Goal: Information Seeking & Learning: Understand process/instructions

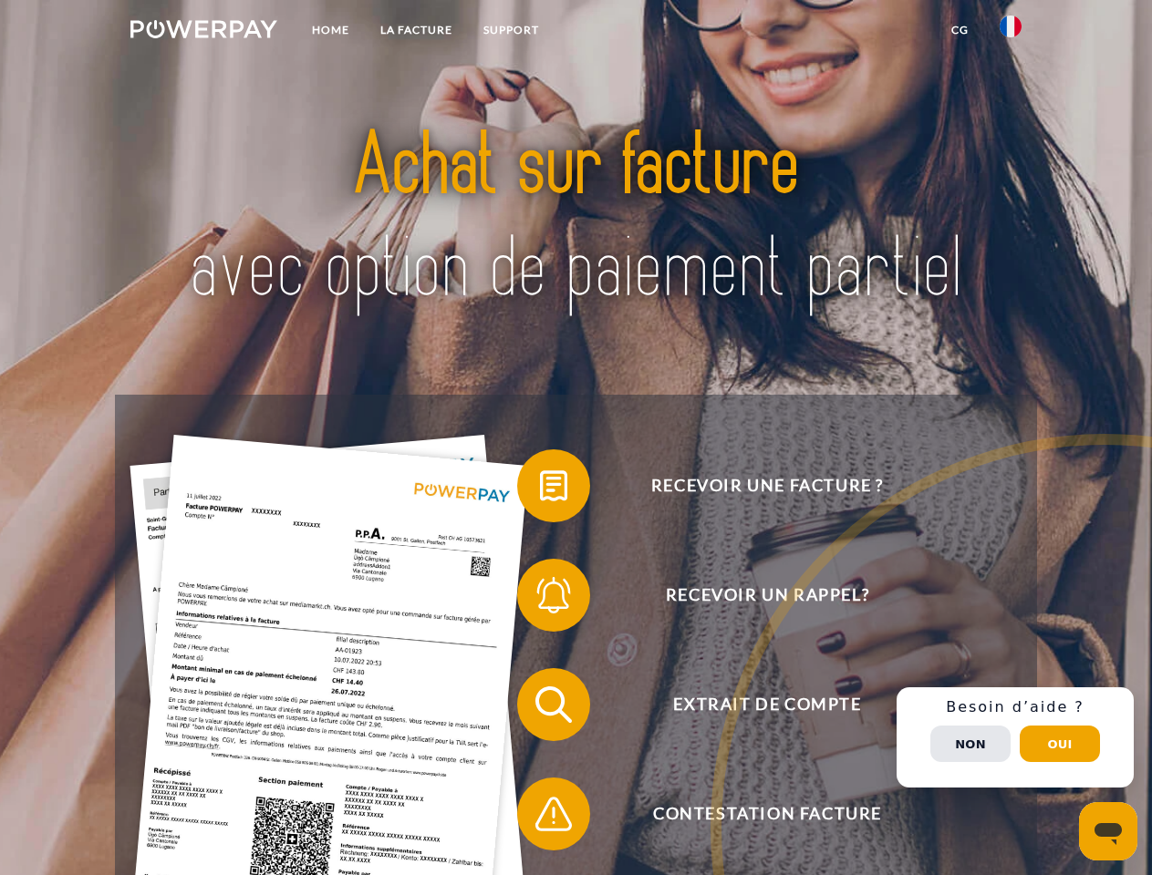
click at [203, 32] on img at bounding box center [203, 29] width 147 height 18
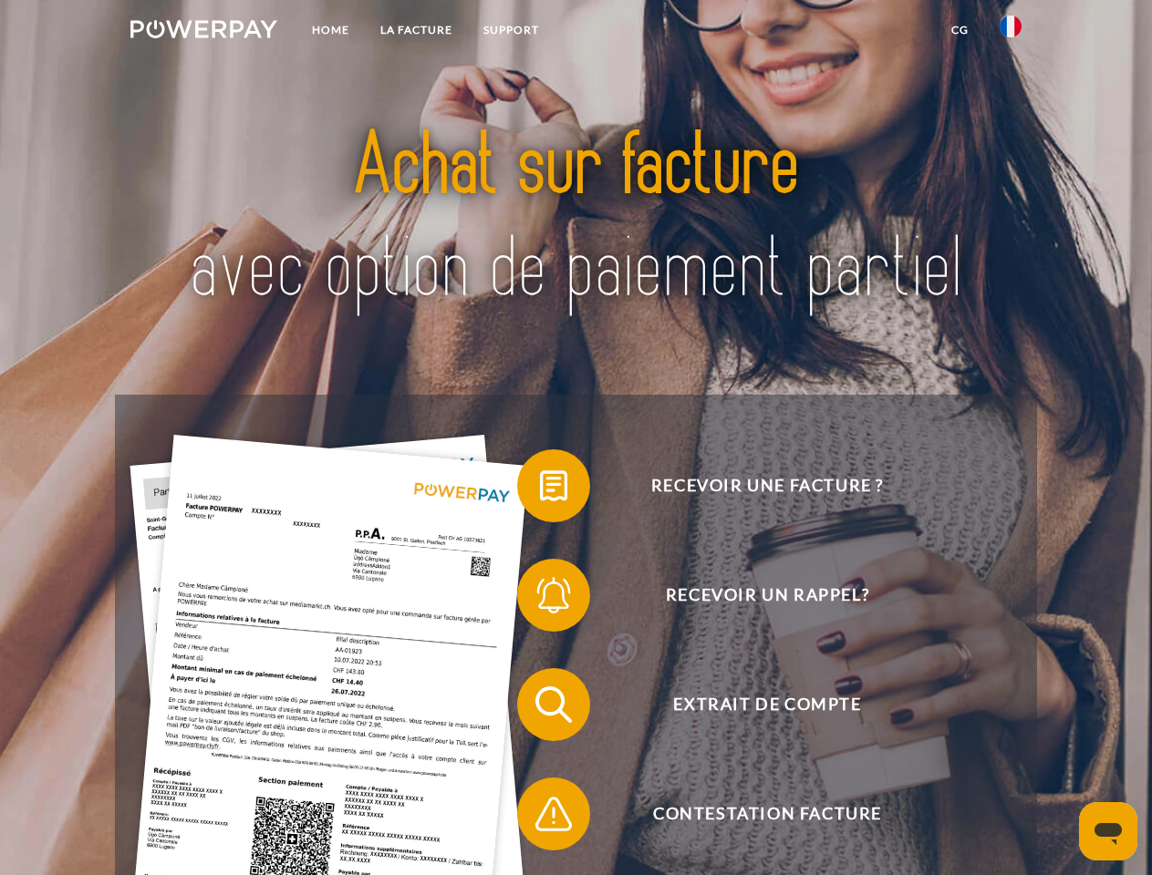
click at [1010, 32] on img at bounding box center [1010, 27] width 22 height 22
click at [959, 30] on link "CG" at bounding box center [960, 30] width 48 height 33
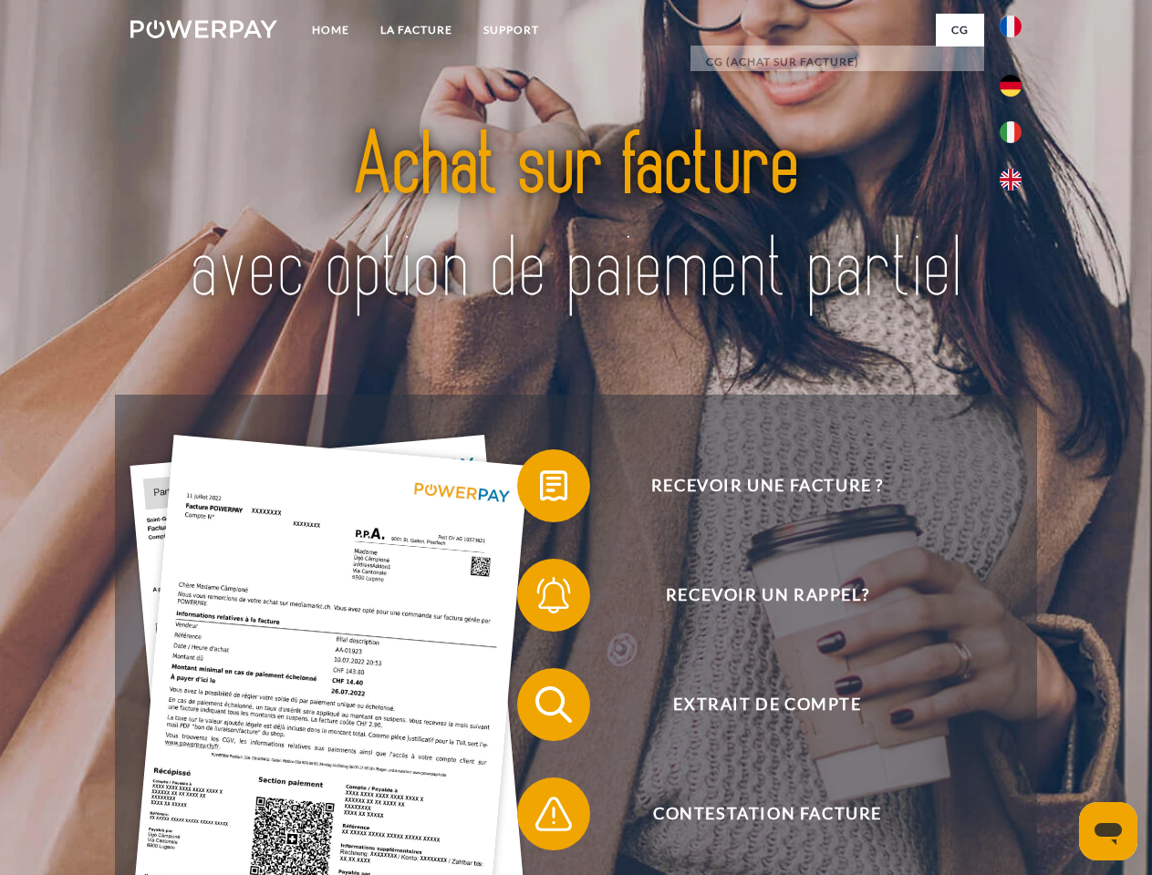
click at [540, 490] on span at bounding box center [526, 485] width 91 height 91
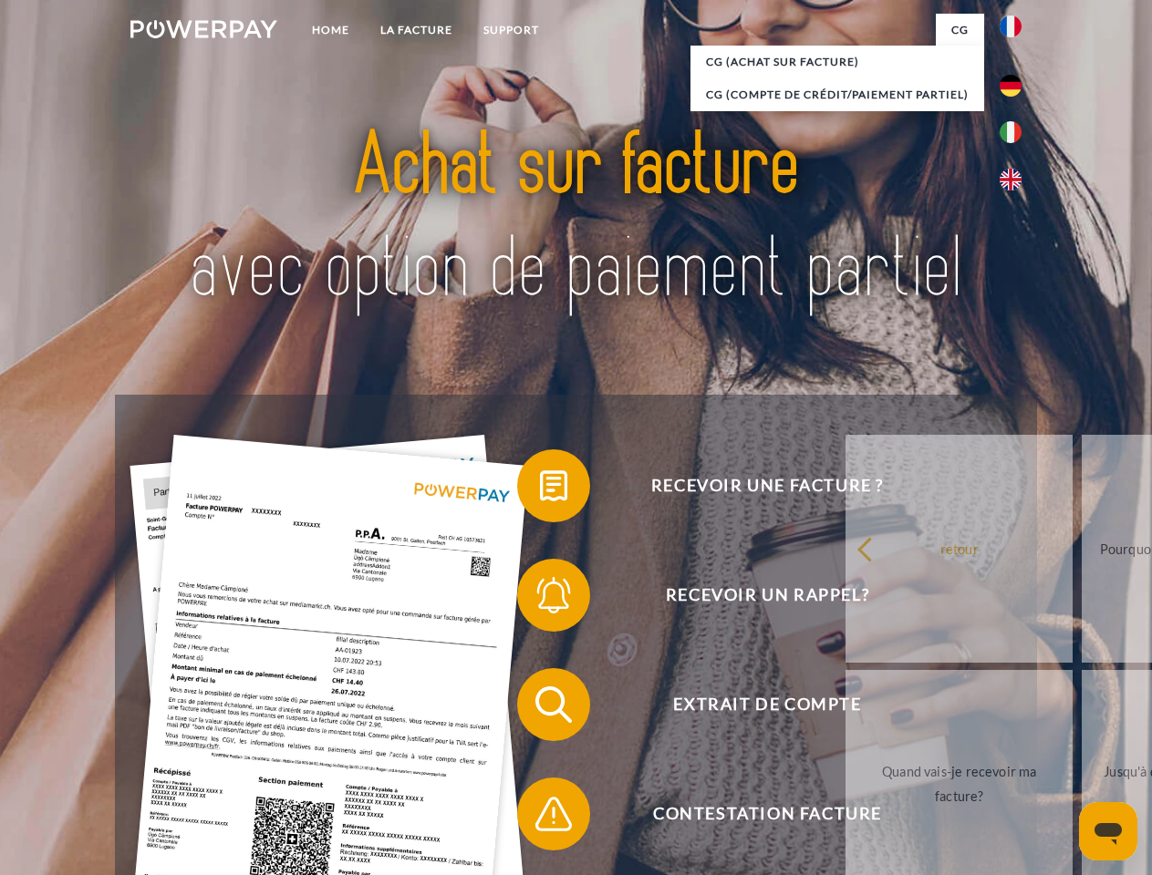
click at [540, 599] on span at bounding box center [526, 595] width 91 height 91
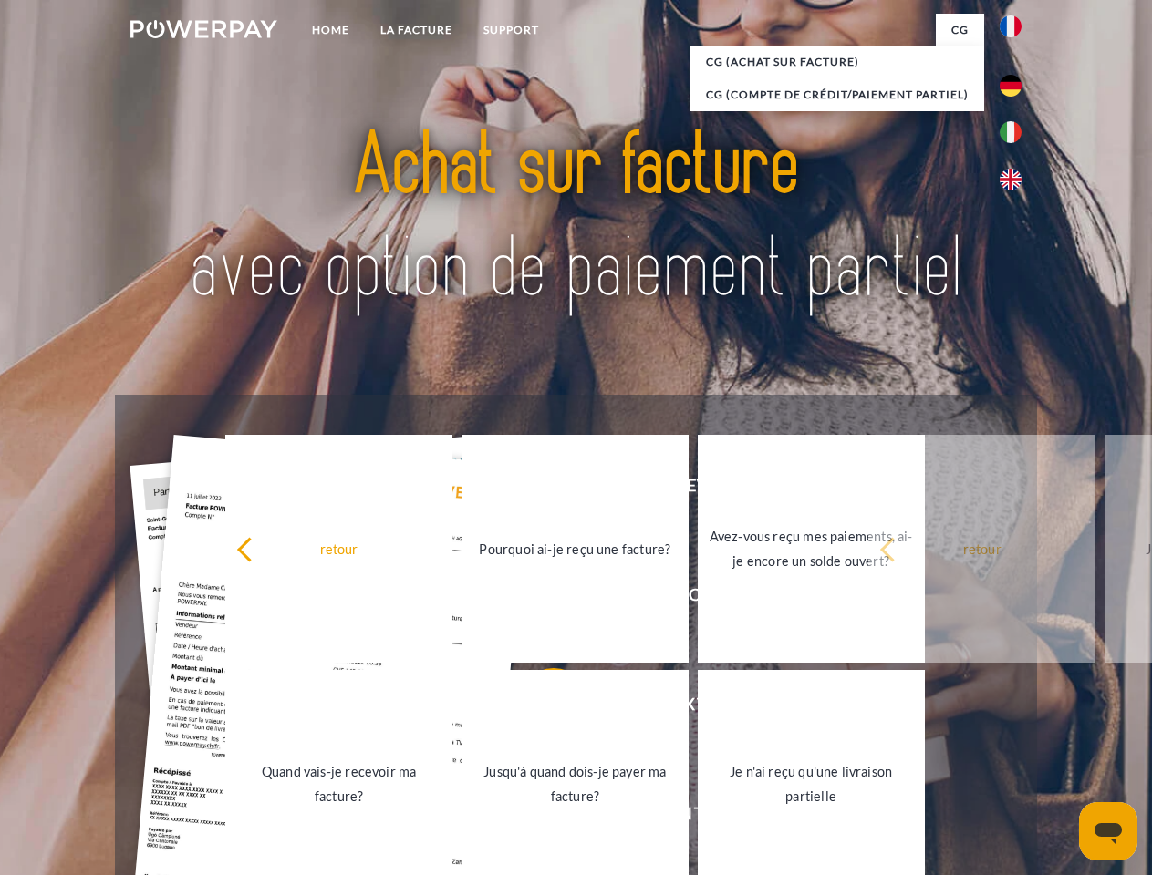
click at [540, 708] on link "Jusqu'à quand dois-je payer ma facture?" at bounding box center [574, 784] width 227 height 228
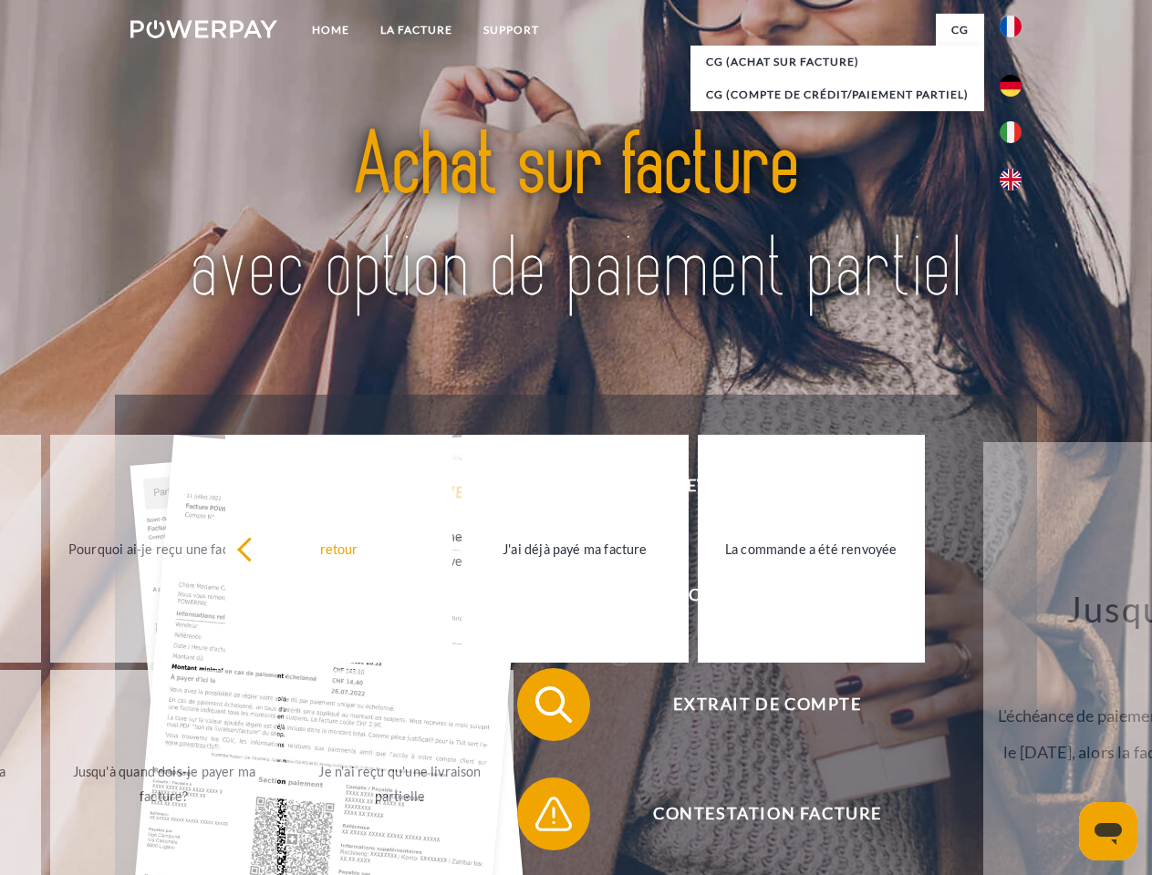
click at [540, 818] on span at bounding box center [526, 814] width 91 height 91
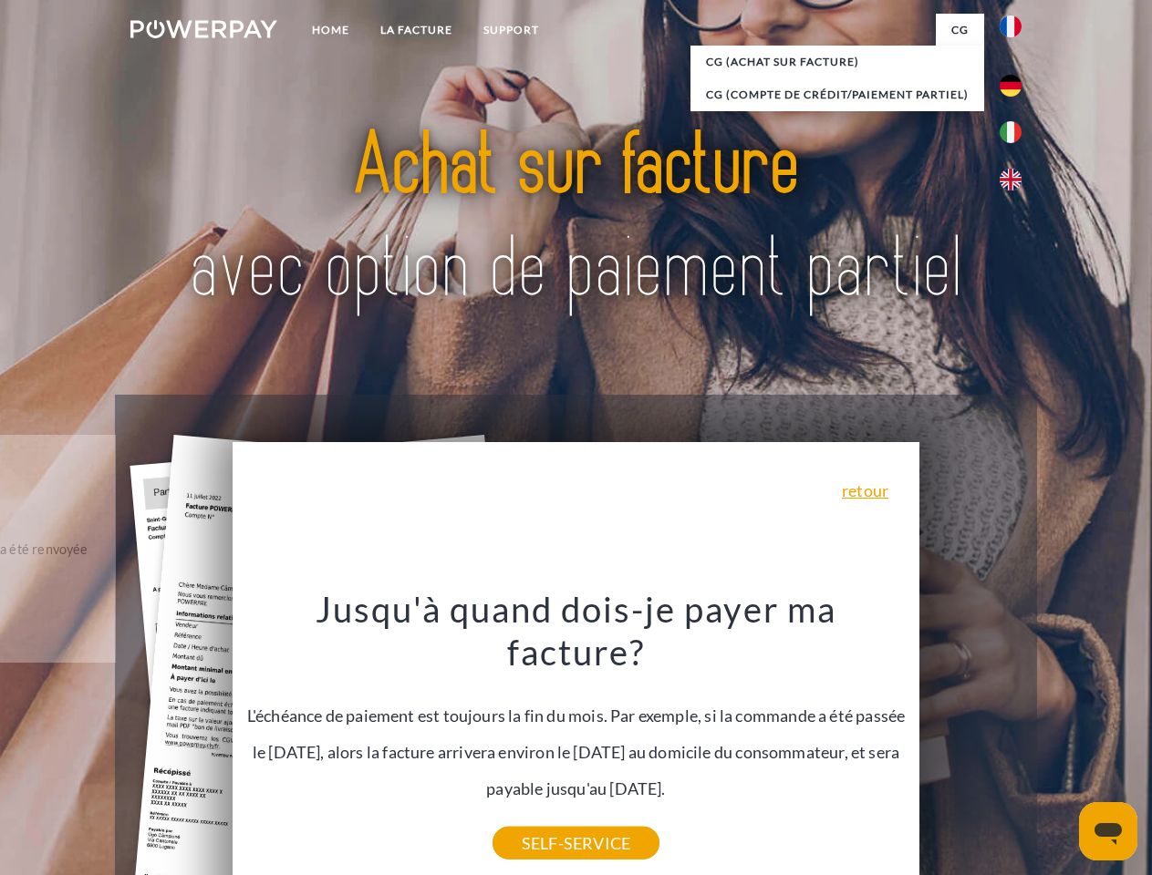
click at [1015, 738] on div "Recevoir une facture ? Recevoir un rappel? Extrait de compte retour" at bounding box center [575, 759] width 921 height 729
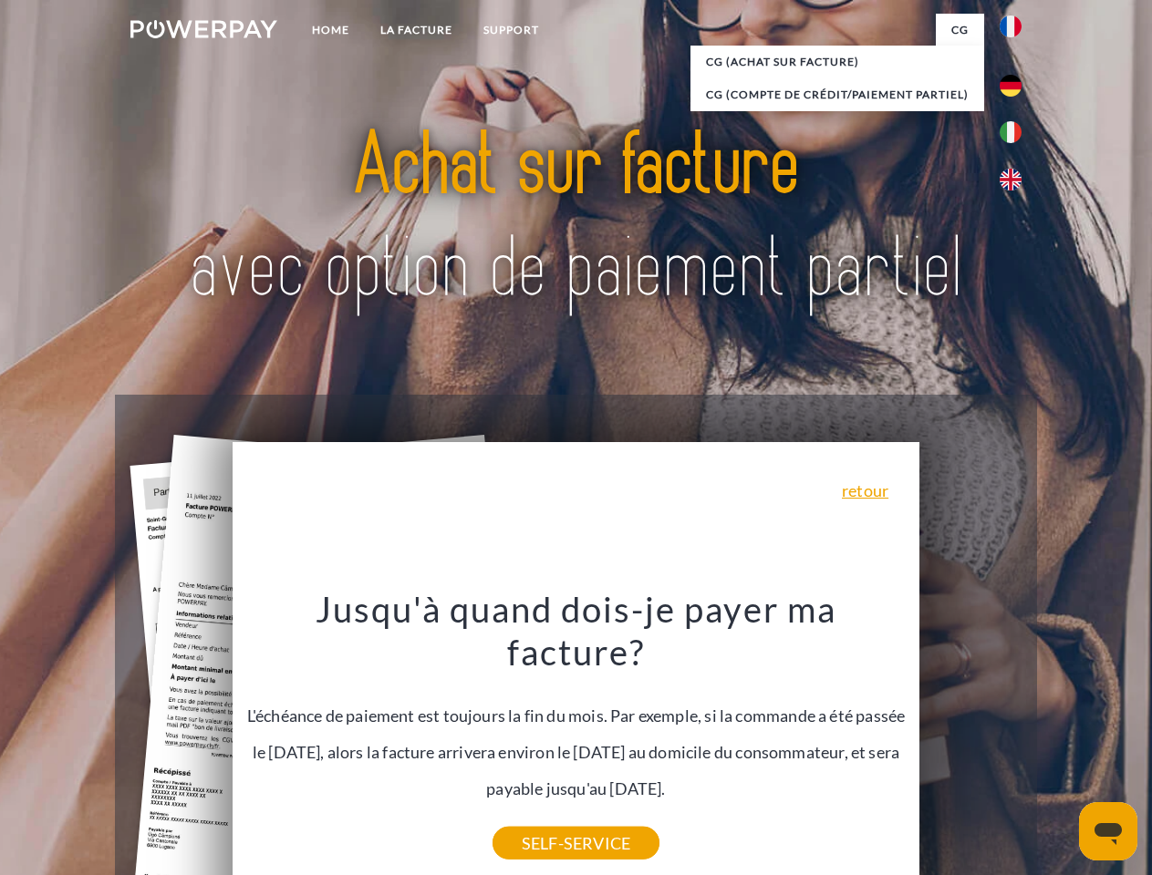
click at [970, 741] on span "Extrait de compte" at bounding box center [766, 704] width 447 height 73
click at [1060, 744] on header "Home LA FACTURE Support" at bounding box center [576, 629] width 1152 height 1259
